Goal: Find specific page/section: Find specific page/section

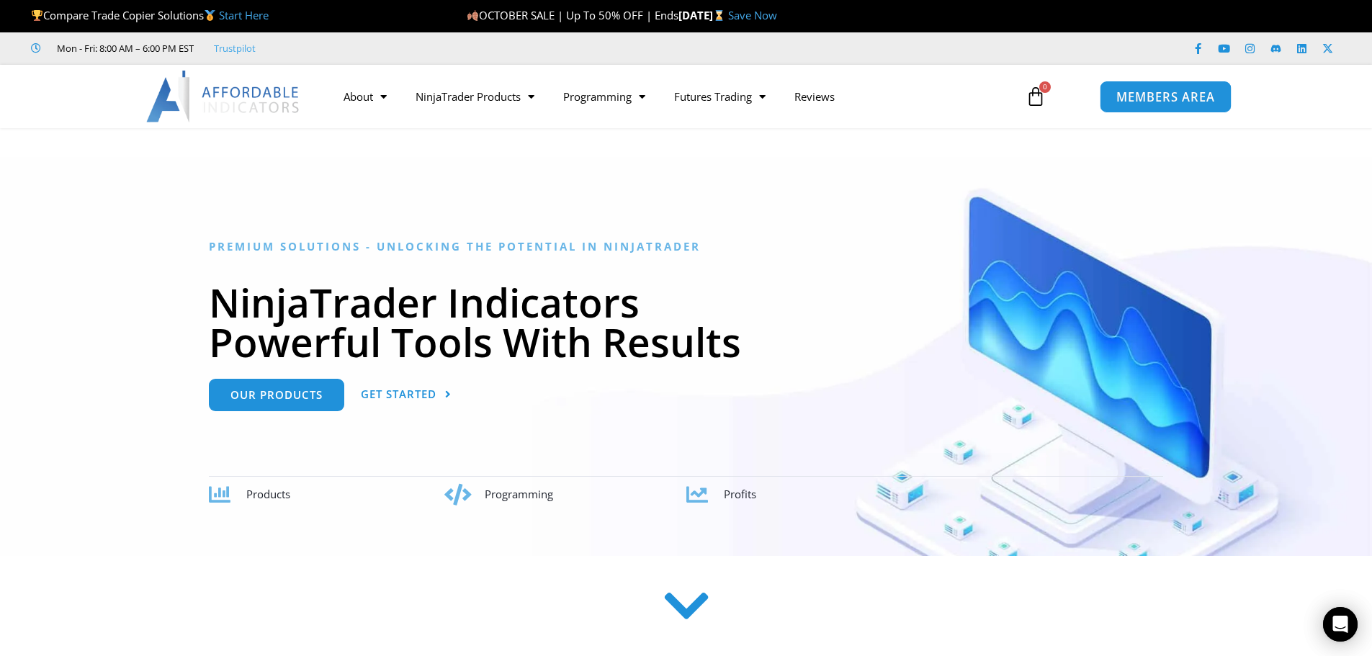
click at [1125, 101] on span "MEMBERS AREA" at bounding box center [1165, 97] width 99 height 12
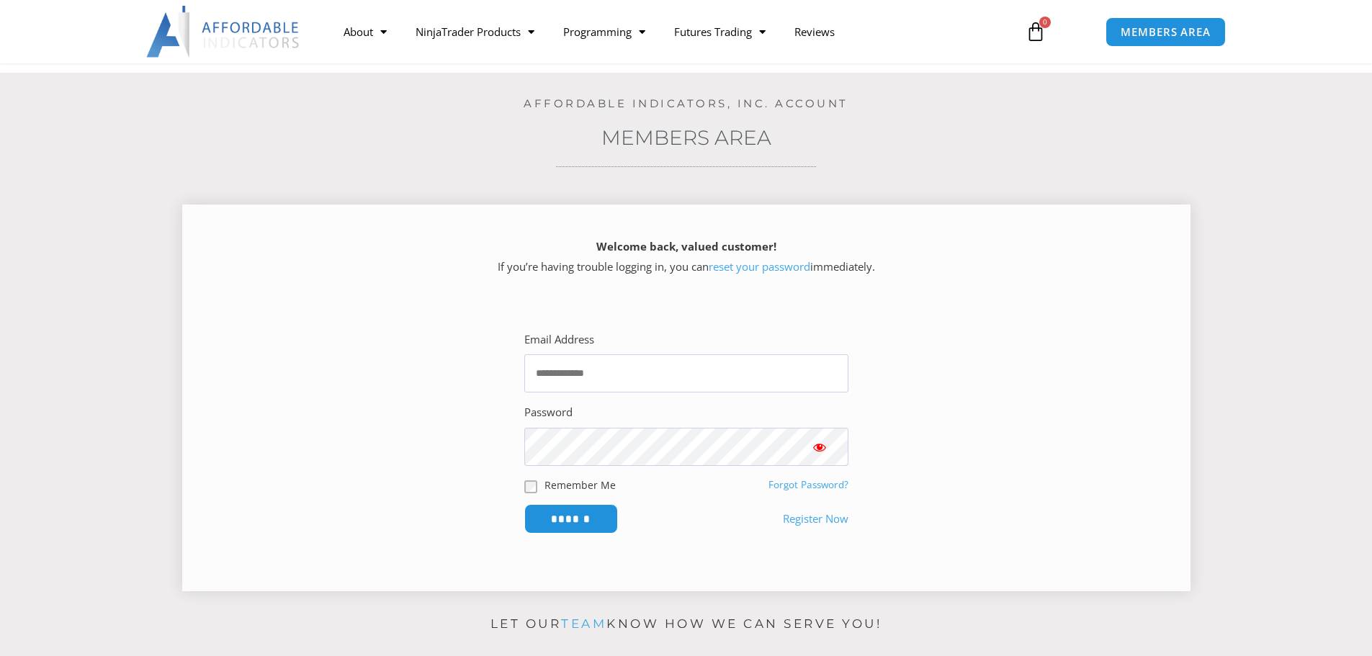
scroll to position [72, 0]
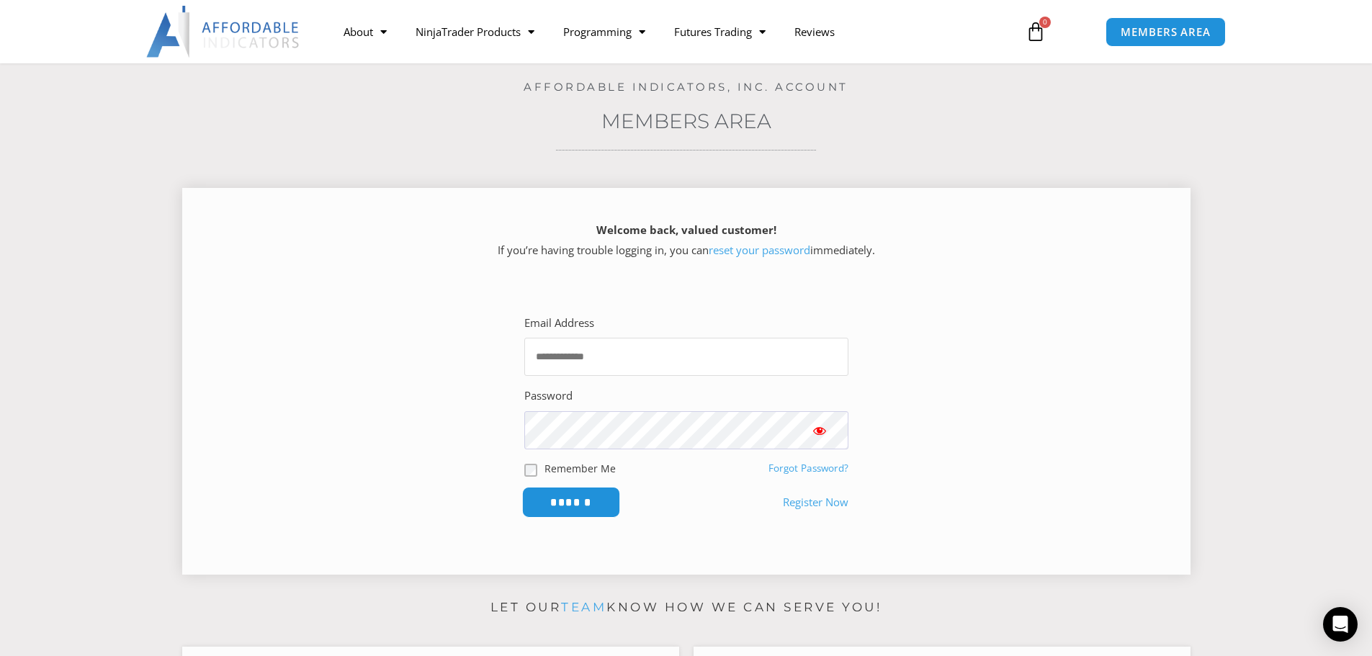
type input "**********"
click at [583, 501] on input "******" at bounding box center [570, 502] width 99 height 31
